Goal: Task Accomplishment & Management: Manage account settings

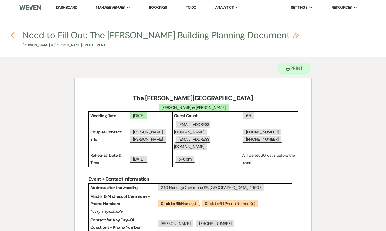
click at [13, 34] on icon "Previous" at bounding box center [12, 35] width 4 height 7
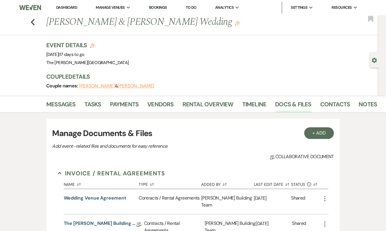
click at [159, 7] on link "Bookings" at bounding box center [158, 8] width 18 height 6
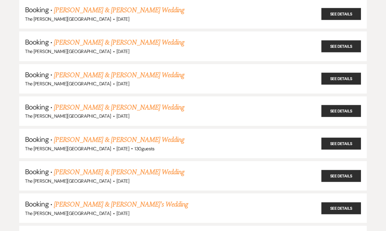
scroll to position [173, 0]
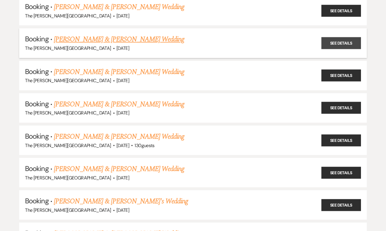
click at [343, 40] on link "See Details" at bounding box center [342, 43] width 40 height 12
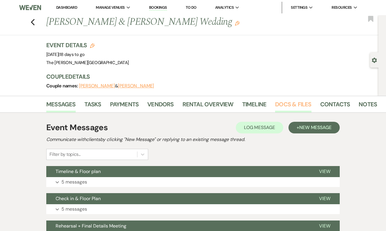
click at [288, 107] on link "Docs & Files" at bounding box center [293, 106] width 36 height 13
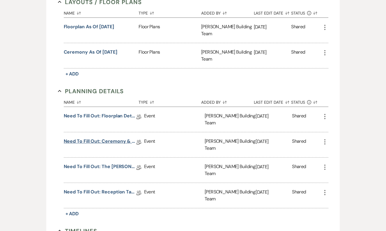
scroll to position [261, 0]
click at [111, 157] on div "Need to Fill Out: The Harris Building Planning Document Collab Doc" at bounding box center [104, 169] width 80 height 25
click at [112, 163] on link "Need to Fill Out: The [PERSON_NAME] Building Planning Document" at bounding box center [100, 167] width 73 height 9
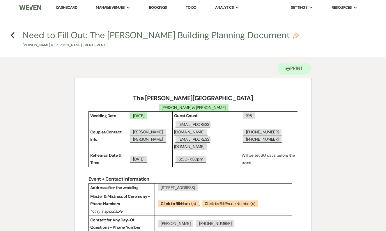
click at [165, 9] on link "Bookings" at bounding box center [158, 8] width 18 height 6
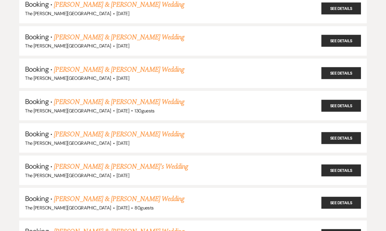
scroll to position [208, 0]
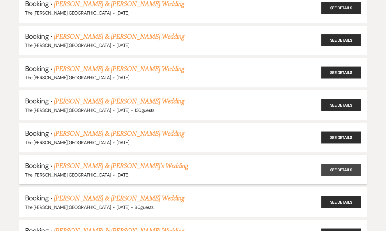
click at [346, 167] on link "See Details" at bounding box center [342, 170] width 40 height 12
